Goal: Task Accomplishment & Management: Use online tool/utility

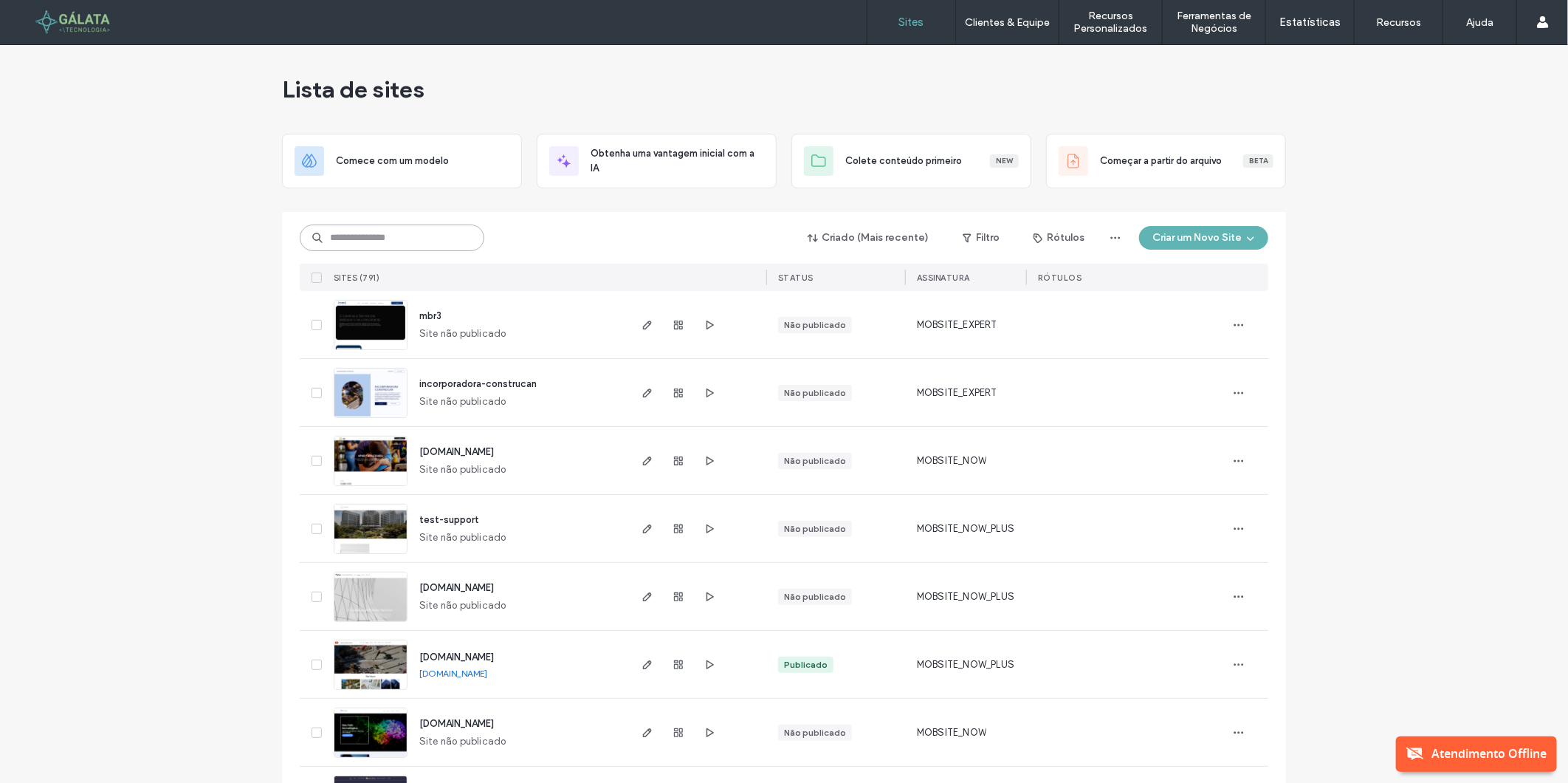
click at [418, 247] on input at bounding box center [392, 237] width 185 height 27
click at [412, 240] on input at bounding box center [392, 237] width 185 height 27
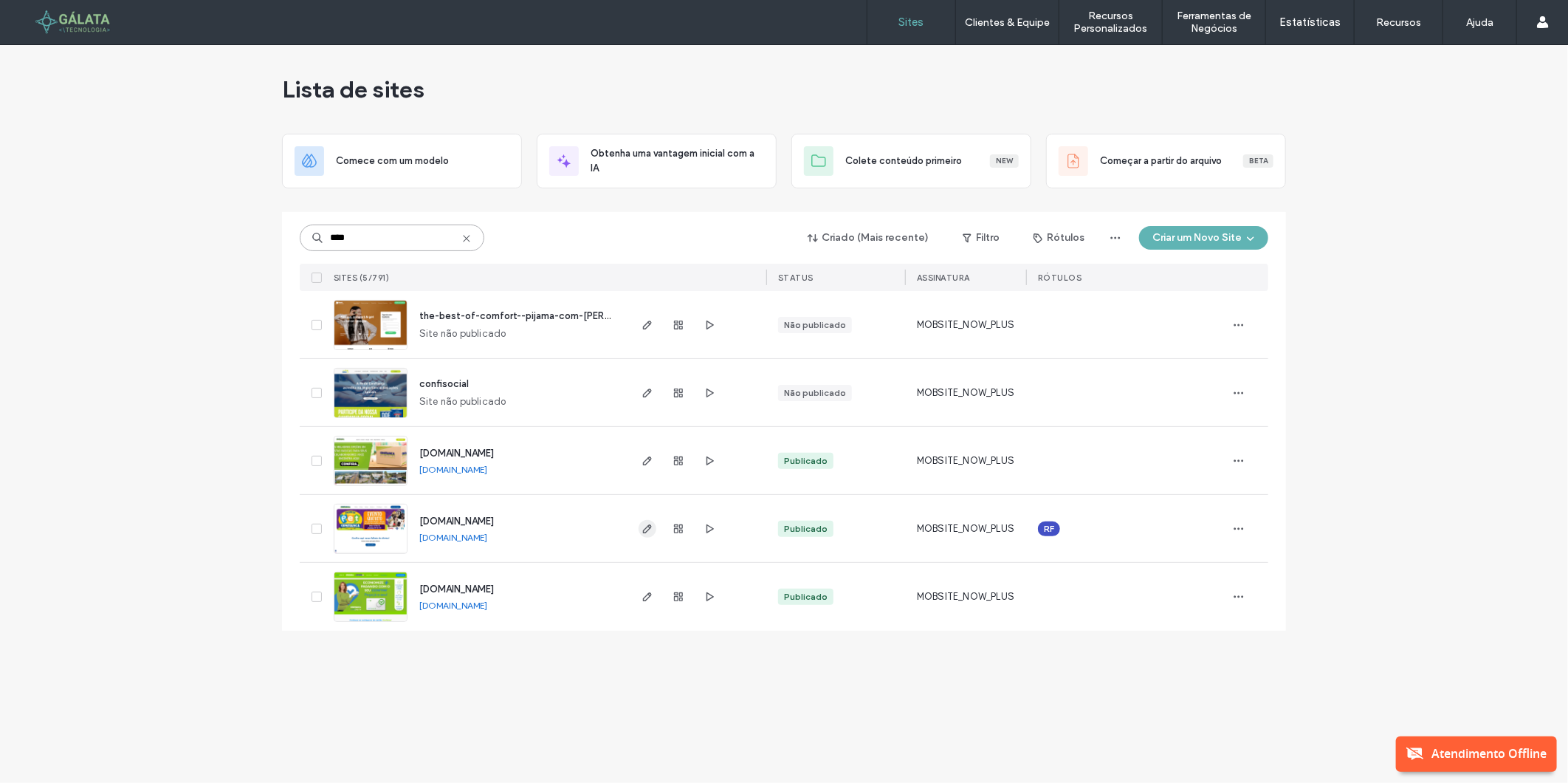
type input "****"
click at [651, 533] on icon "button" at bounding box center [648, 529] width 12 height 12
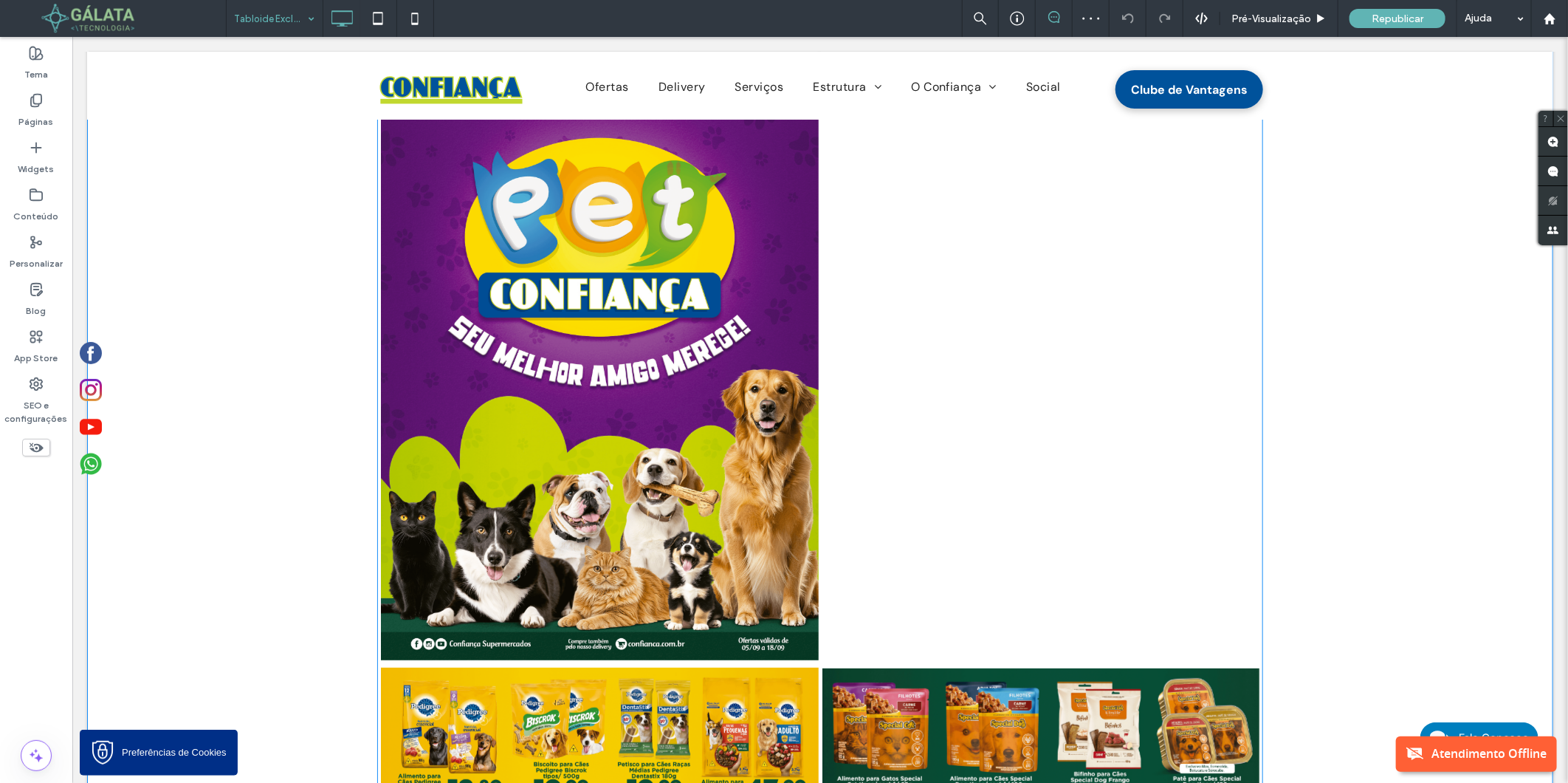
scroll to position [164, 0]
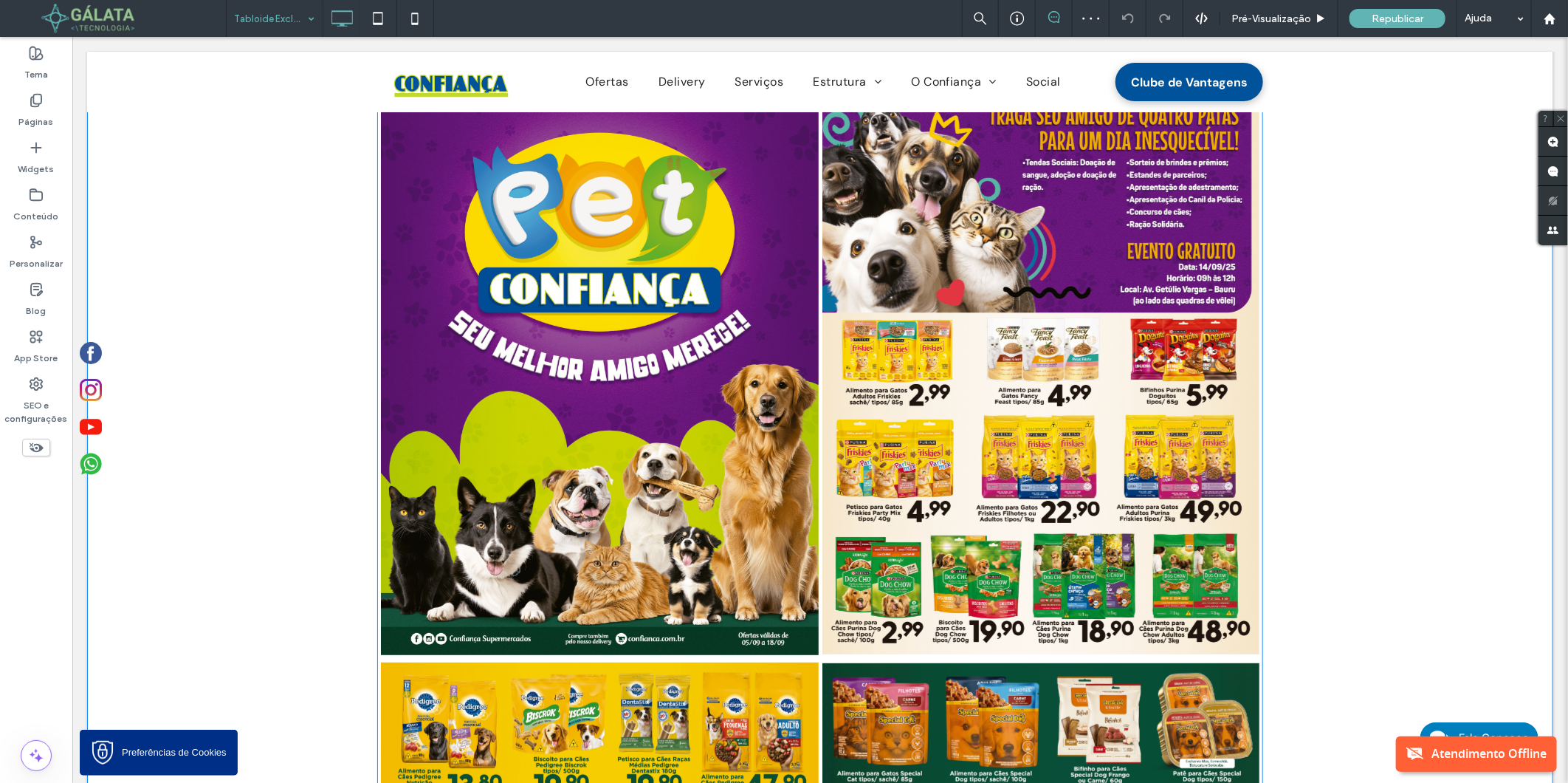
click at [652, 263] on link at bounding box center [599, 375] width 438 height 562
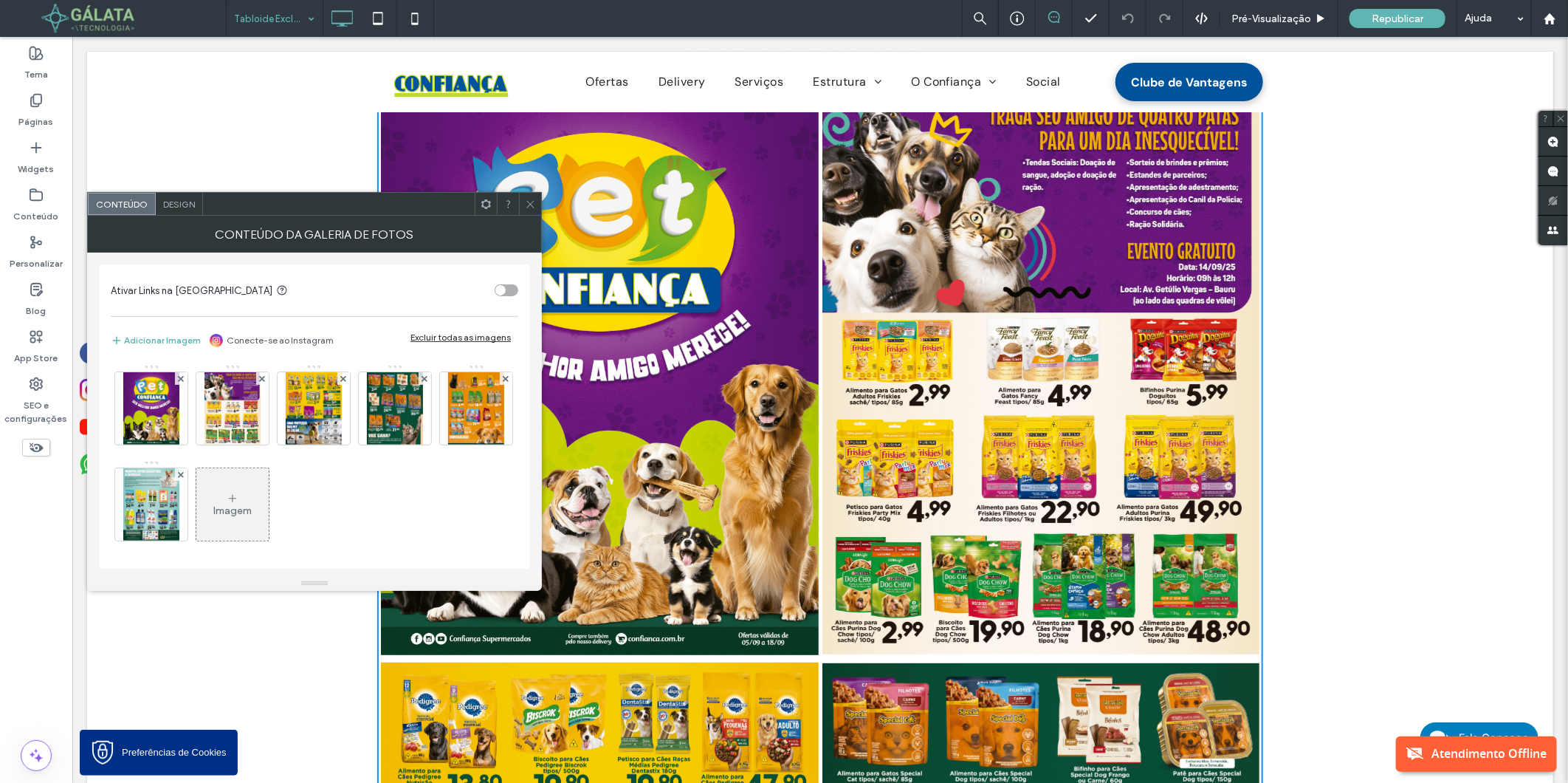
click at [539, 206] on div at bounding box center [530, 204] width 22 height 22
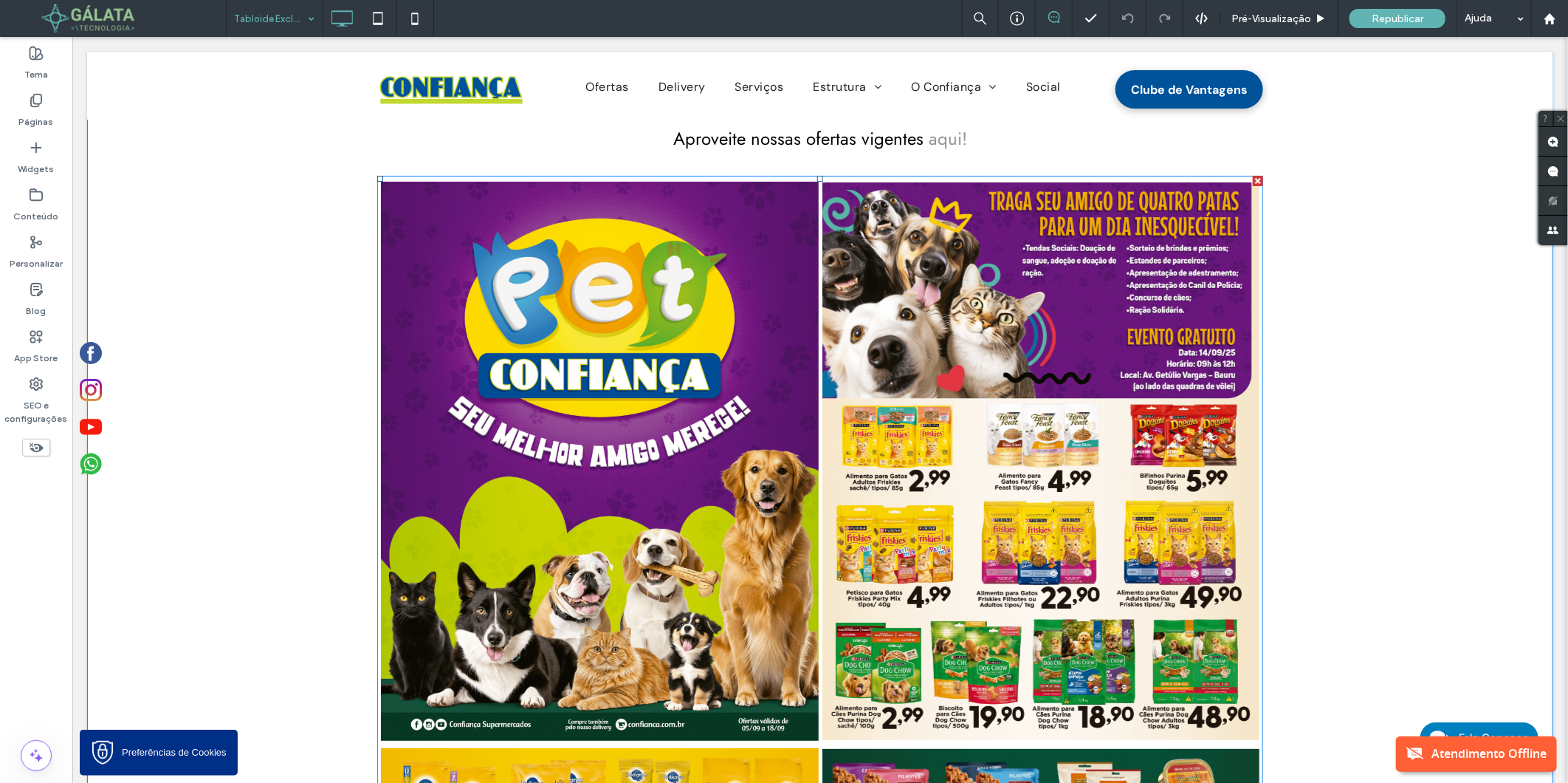
scroll to position [0, 0]
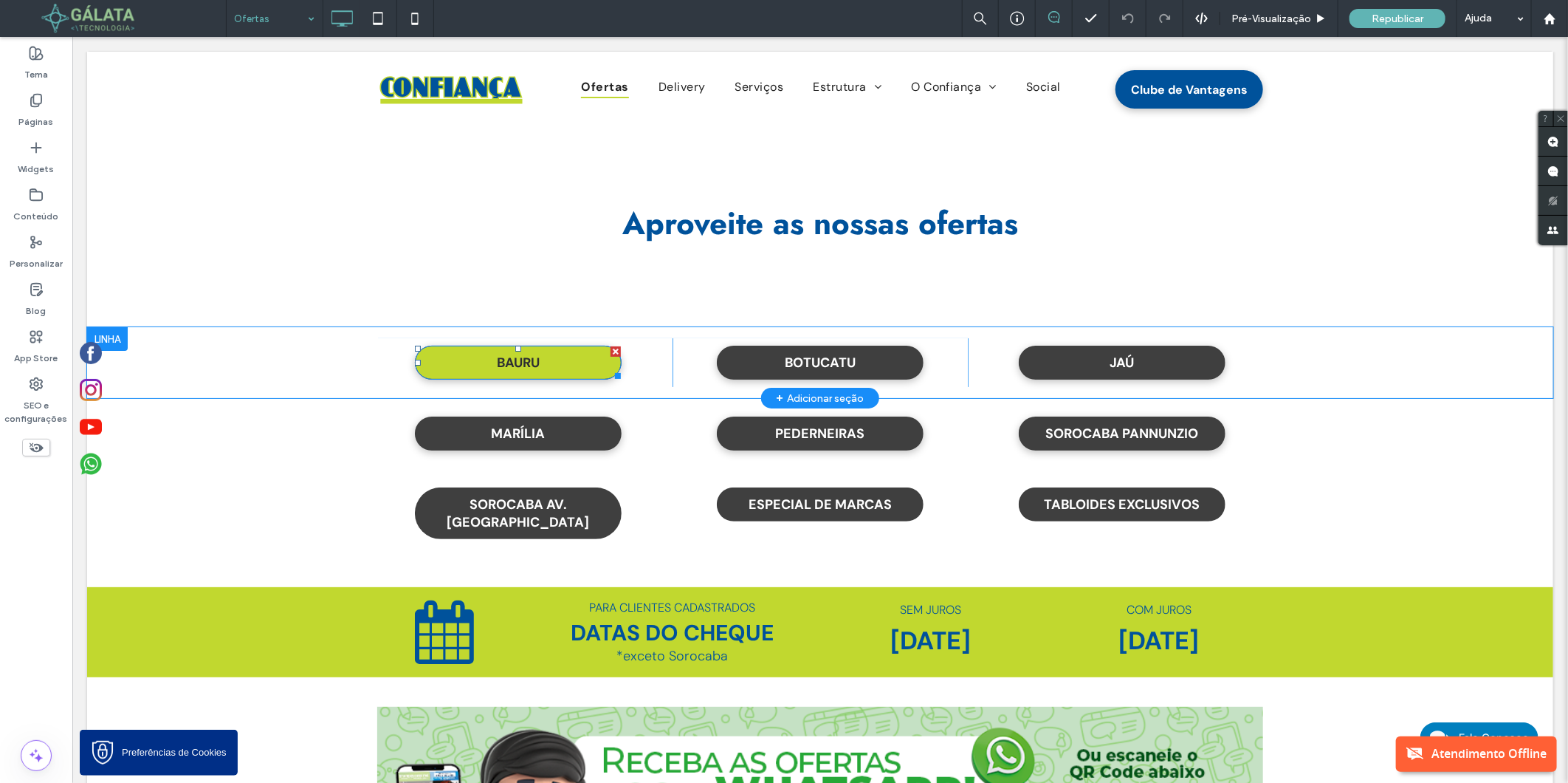
click at [497, 354] on span "BAURU" at bounding box center [517, 362] width 43 height 33
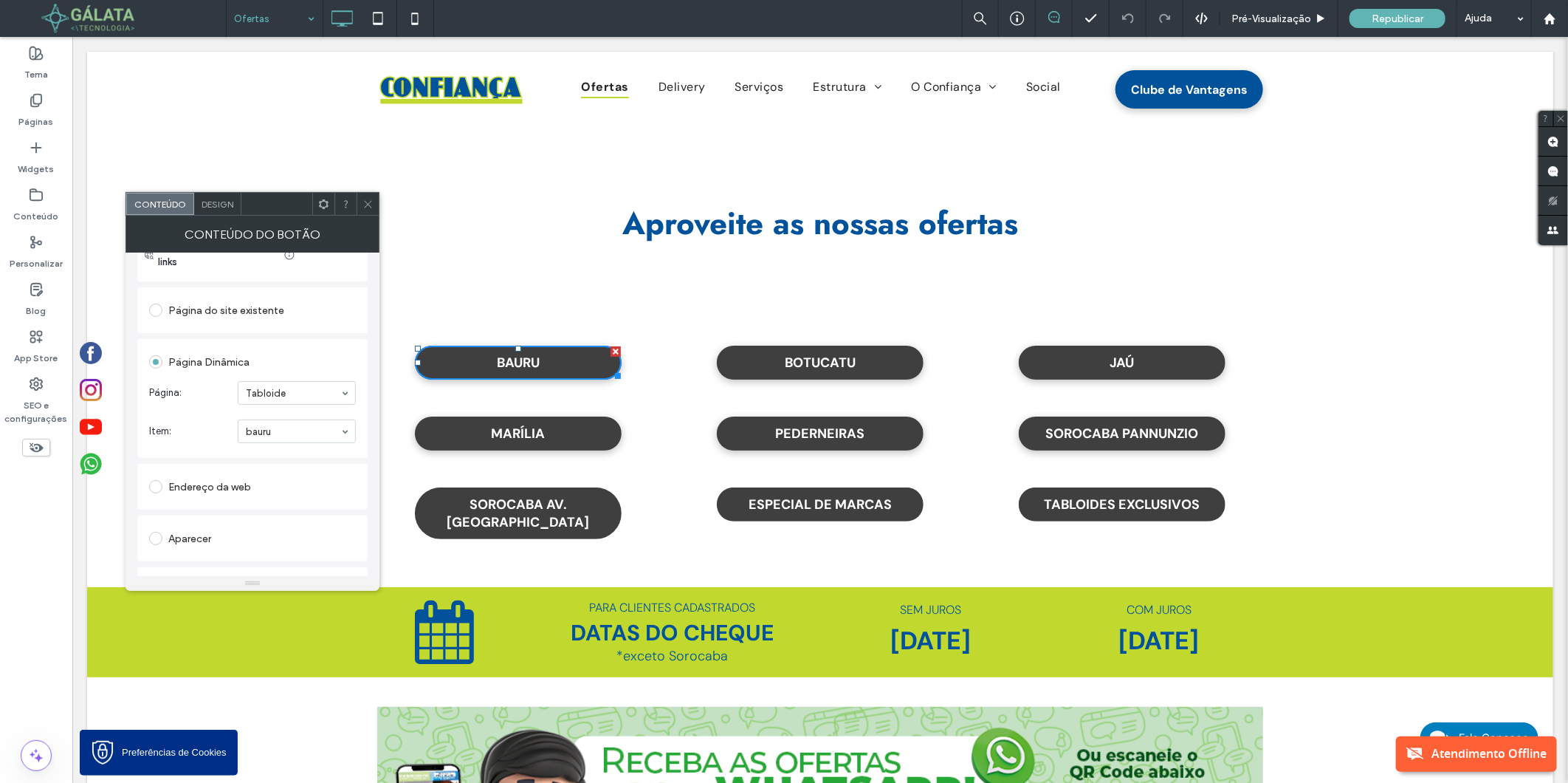
scroll to position [245, 0]
click at [364, 209] on icon at bounding box center [368, 204] width 11 height 11
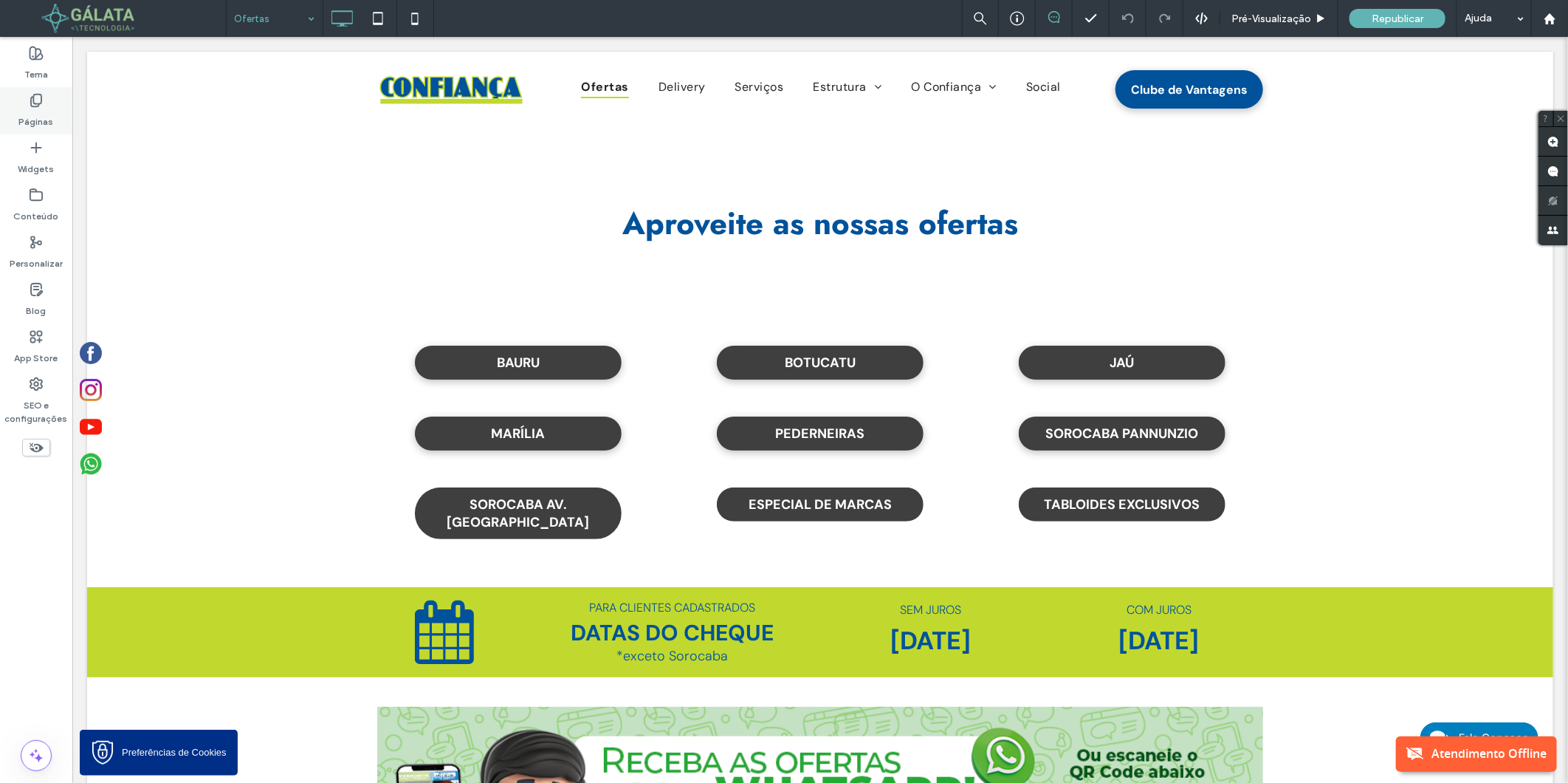
click at [36, 112] on label "Páginas" at bounding box center [36, 117] width 35 height 21
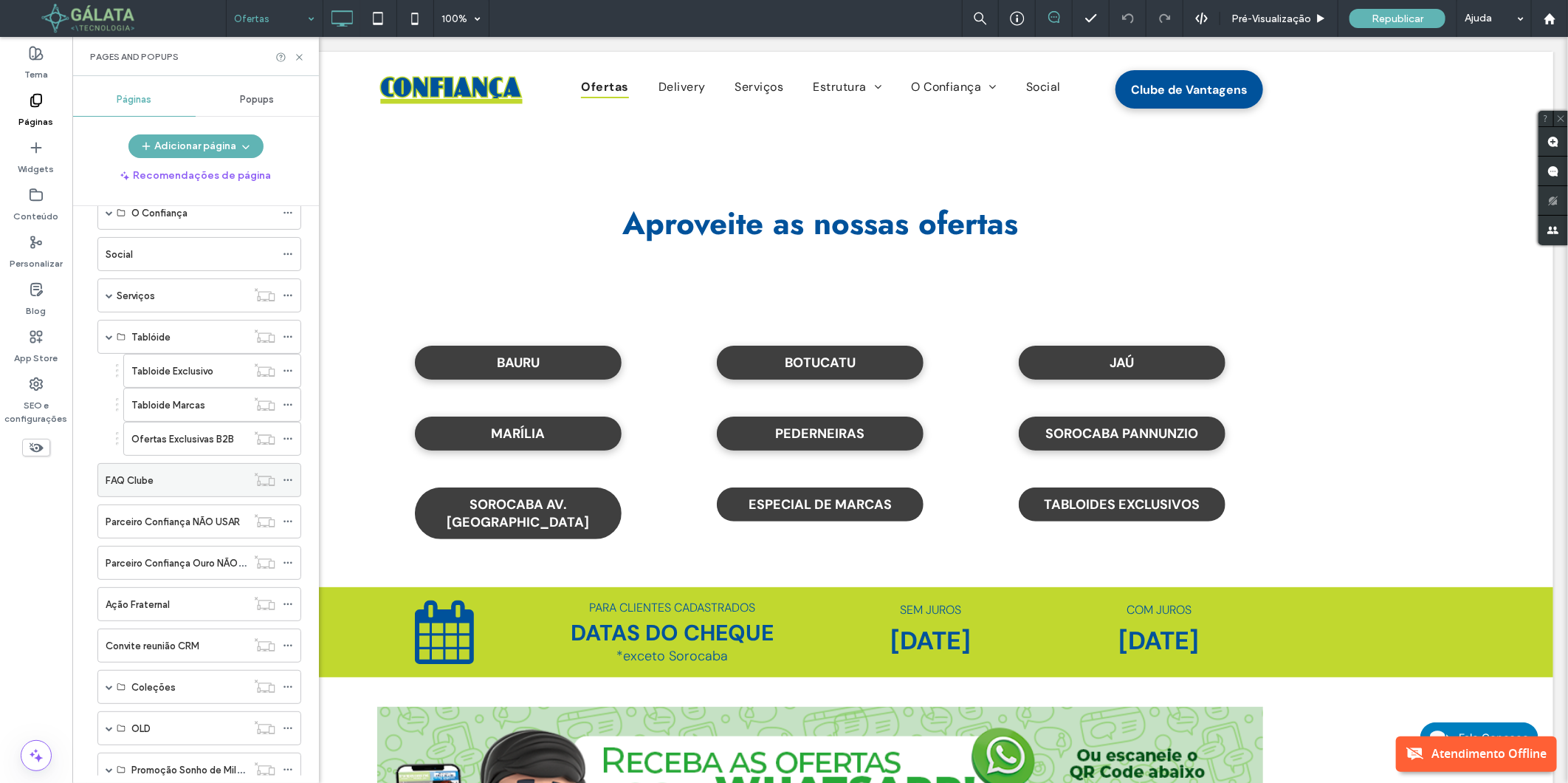
scroll to position [214, 0]
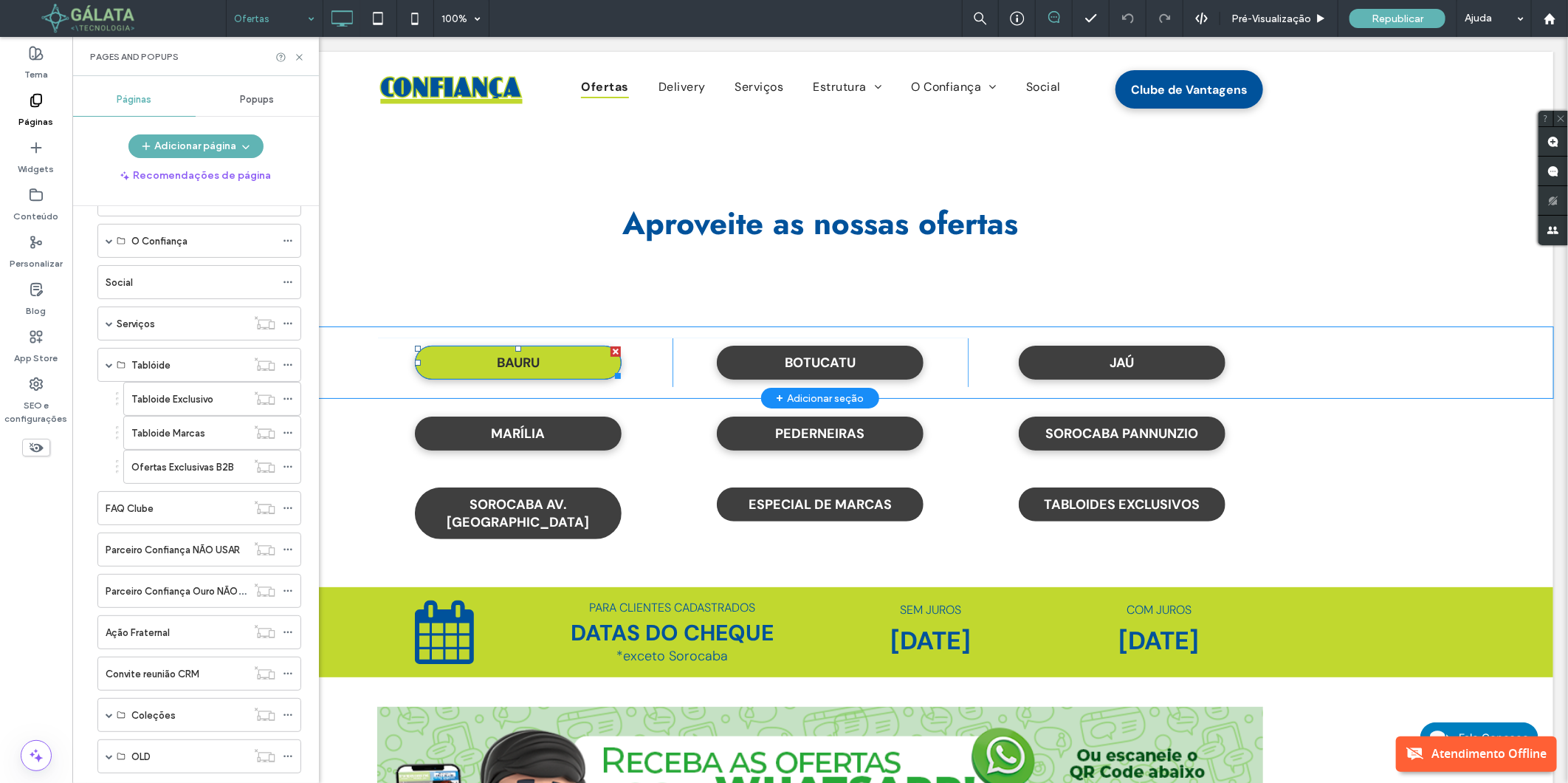
click at [482, 352] on link "BAURU" at bounding box center [518, 362] width 207 height 34
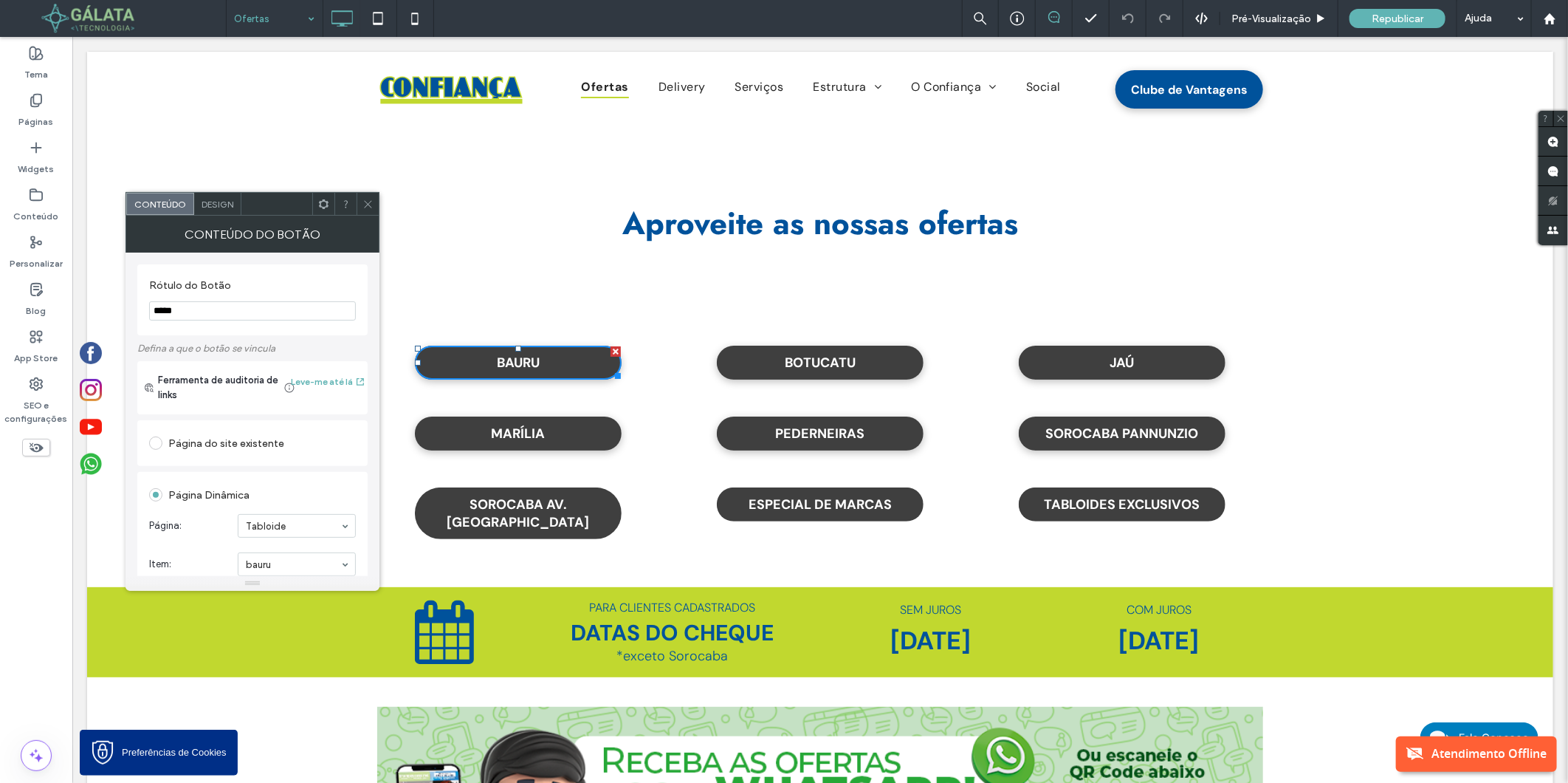
scroll to position [245, 0]
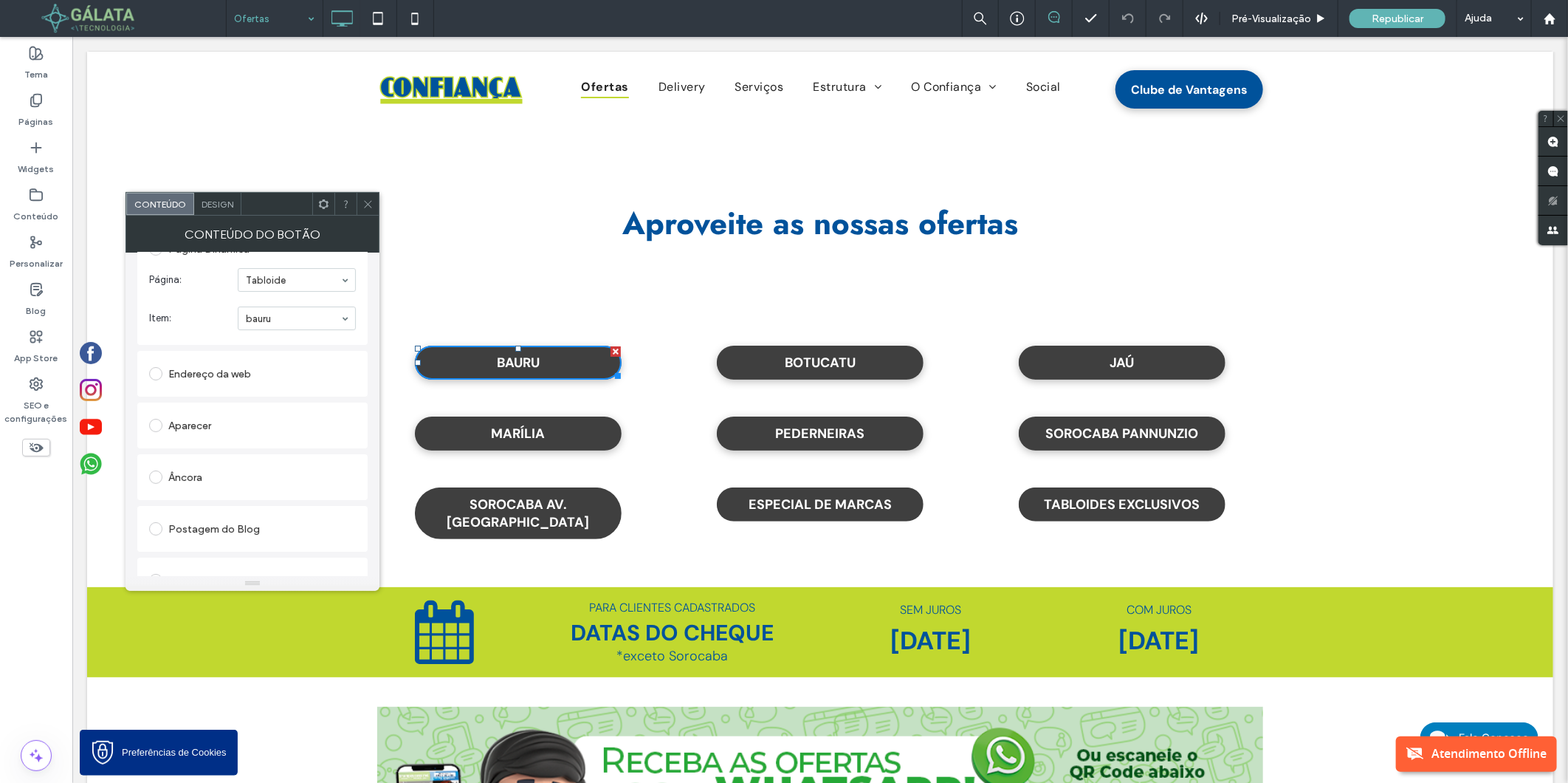
click at [374, 200] on div at bounding box center [368, 204] width 22 height 22
